Goal: Find specific page/section: Find specific page/section

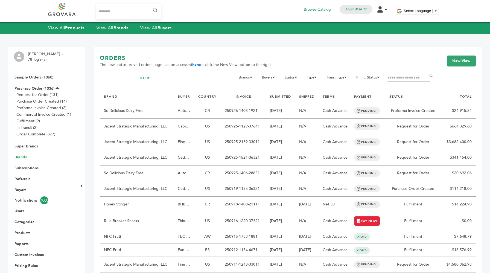
click at [23, 159] on link "Brands" at bounding box center [20, 156] width 12 height 5
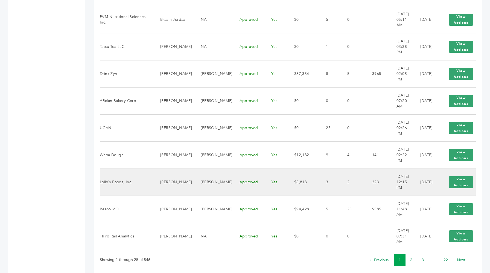
scroll to position [580, 0]
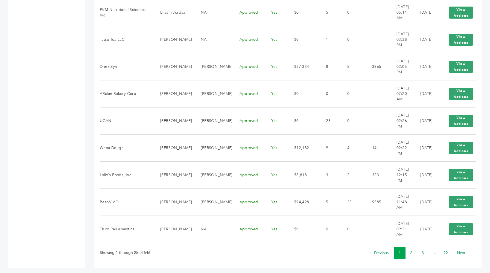
click at [411, 250] on link "2" at bounding box center [411, 252] width 2 height 5
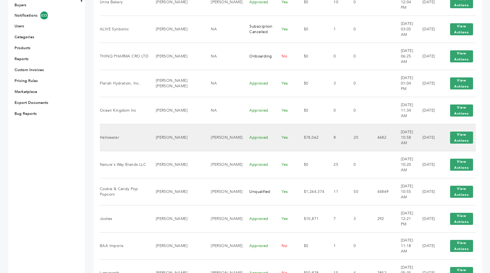
scroll to position [190, 0]
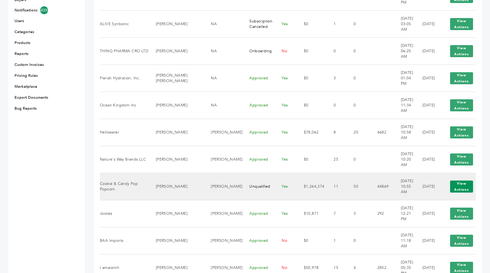
click at [461, 186] on button "View Actions" at bounding box center [461, 186] width 23 height 12
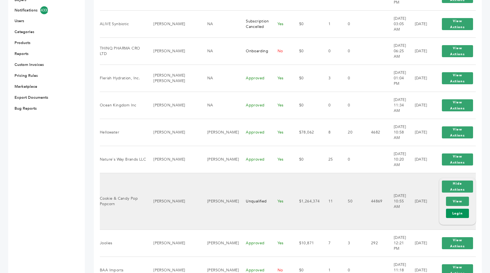
click at [452, 210] on link "Login" at bounding box center [457, 213] width 23 height 9
